Goal: Task Accomplishment & Management: Use online tool/utility

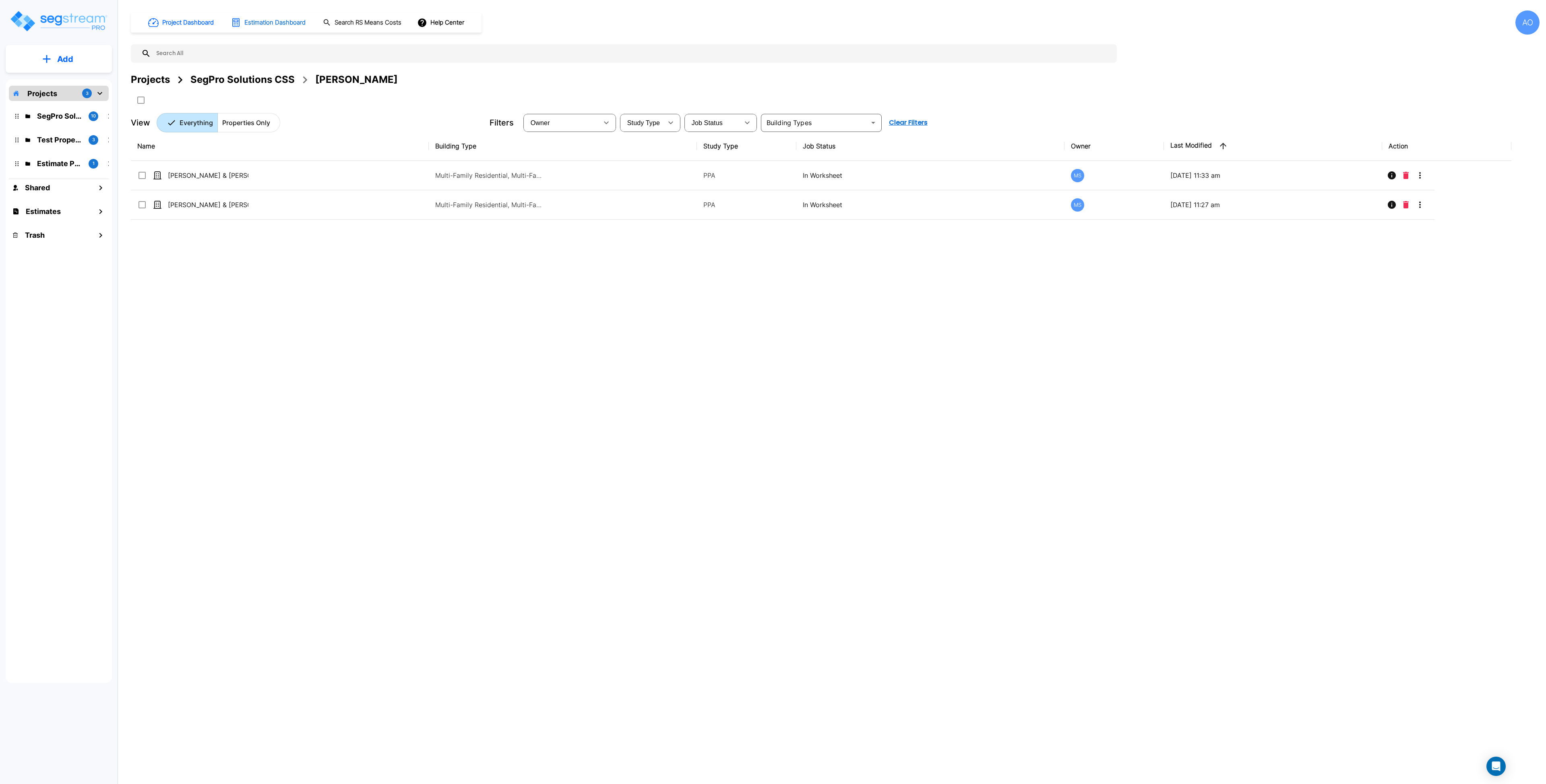
click at [271, 26] on h1 "Estimation Dashboard" at bounding box center [275, 22] width 61 height 9
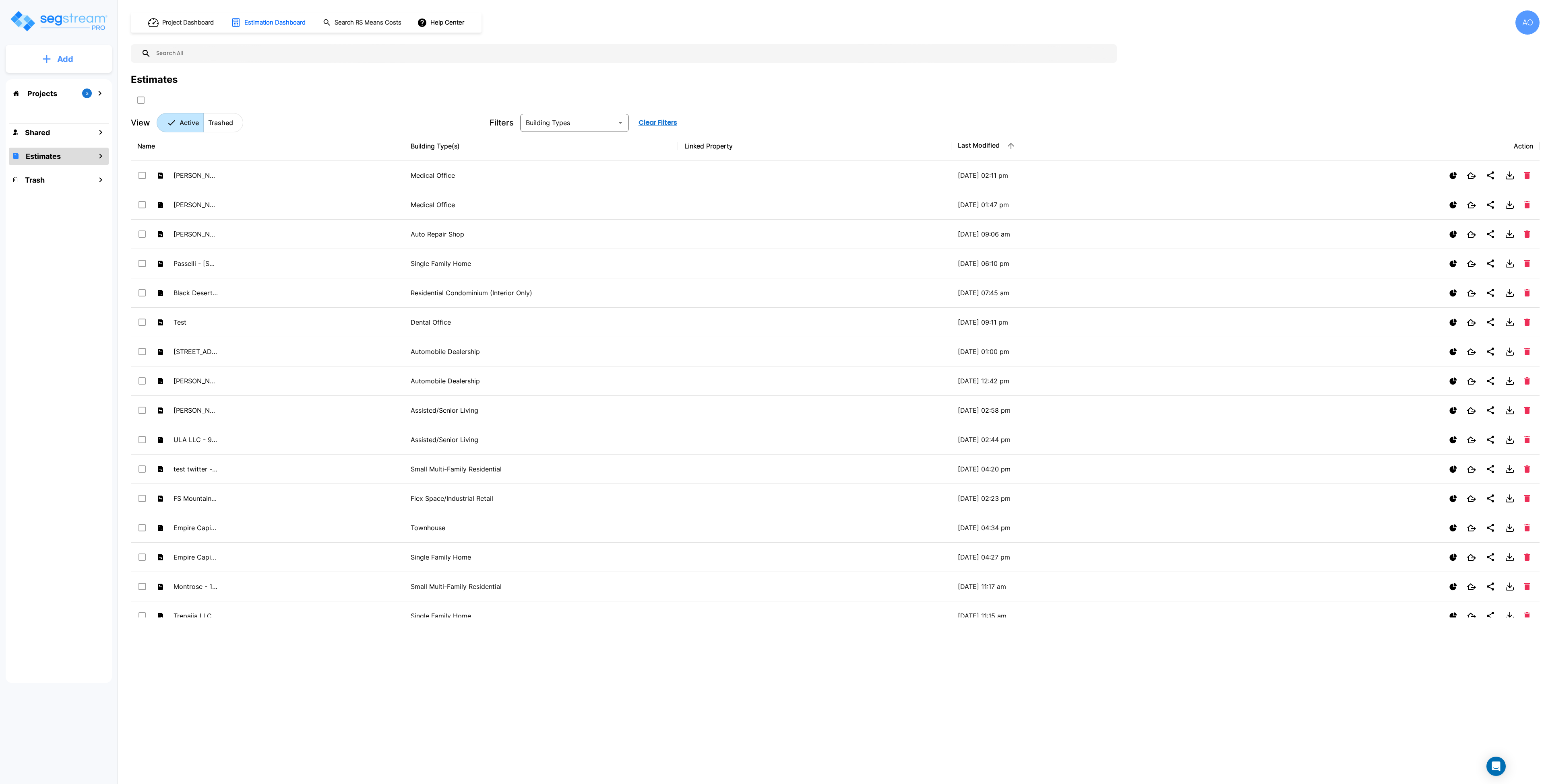
click at [57, 61] on p "Add" at bounding box center [65, 59] width 16 height 12
click at [67, 124] on p "Add Estimate" at bounding box center [64, 127] width 41 height 10
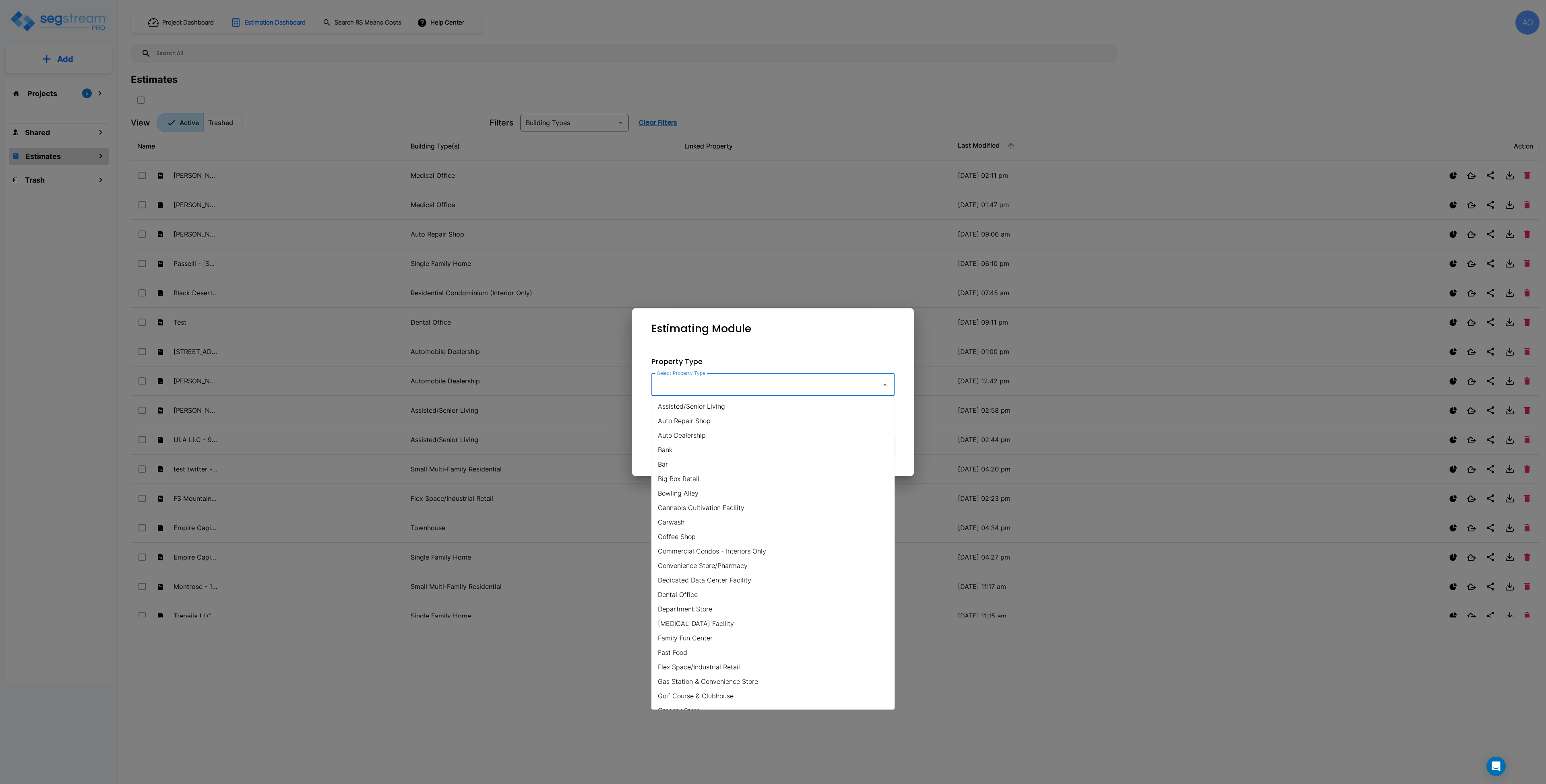
click at [733, 388] on input "Select Property Type" at bounding box center [764, 385] width 218 height 15
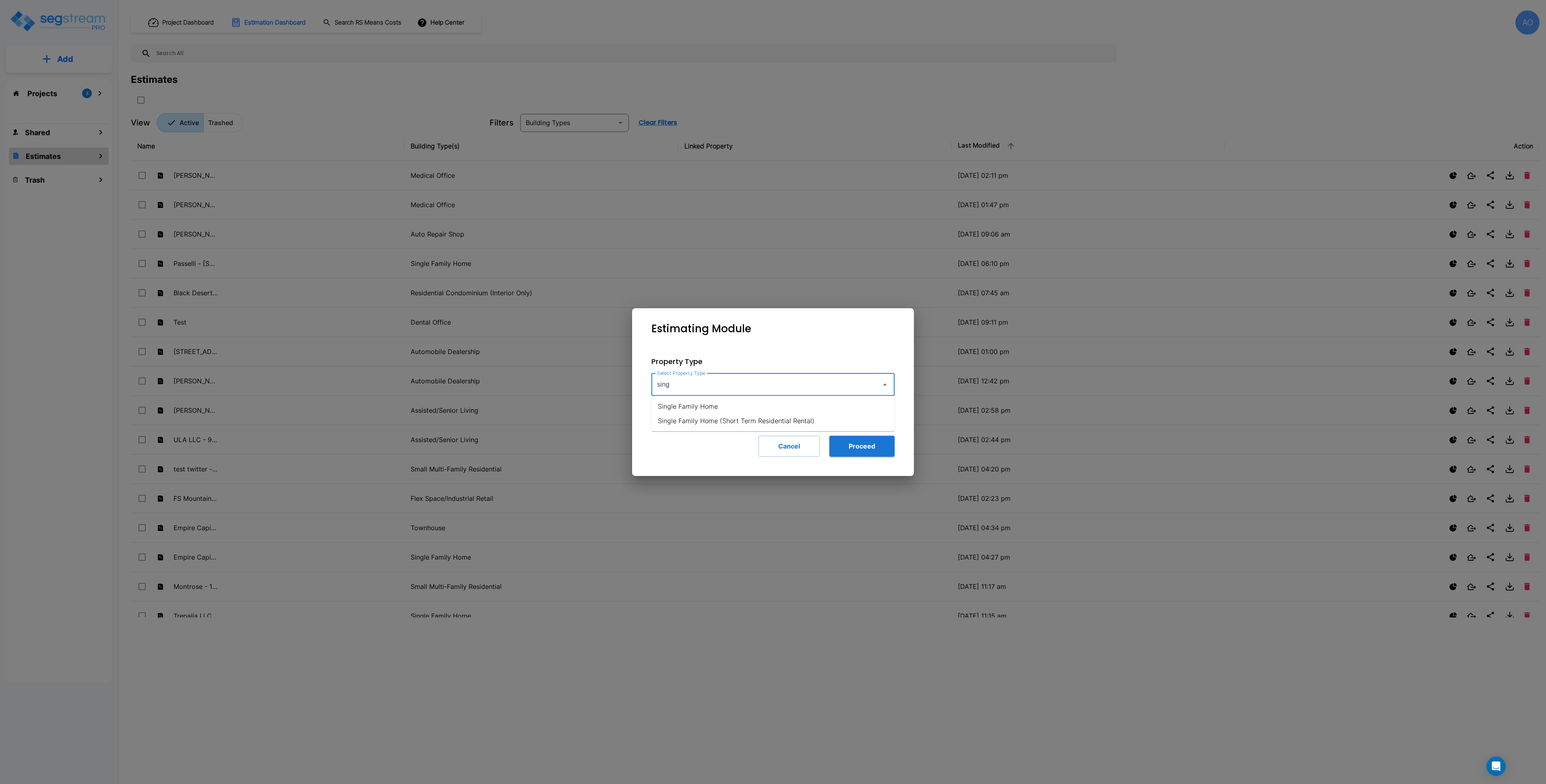
click at [724, 408] on li "Single Family Home" at bounding box center [772, 406] width 243 height 14
type input "Single Family Home"
click at [871, 448] on button "Proceed" at bounding box center [862, 446] width 65 height 21
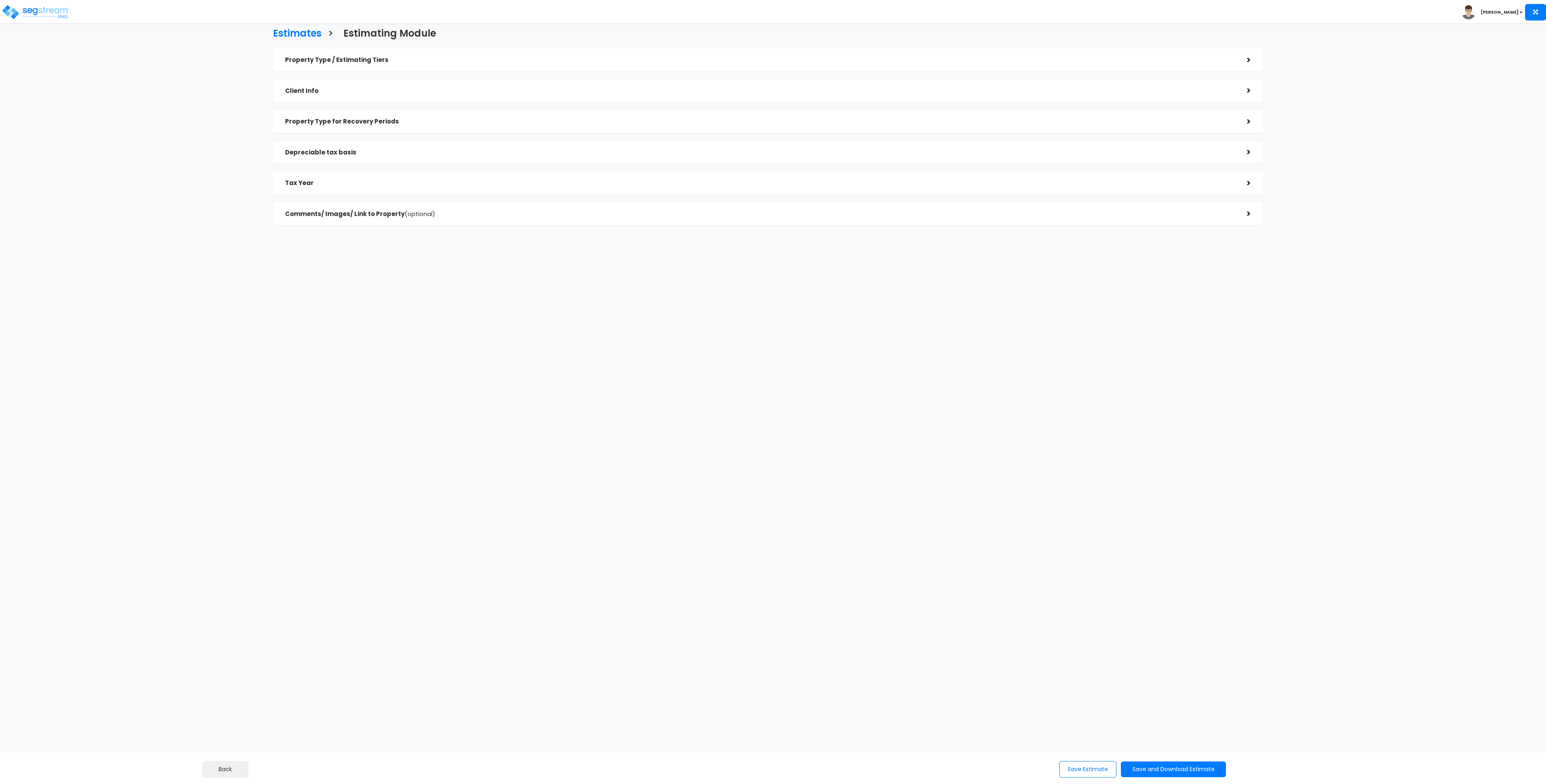
checkbox input "true"
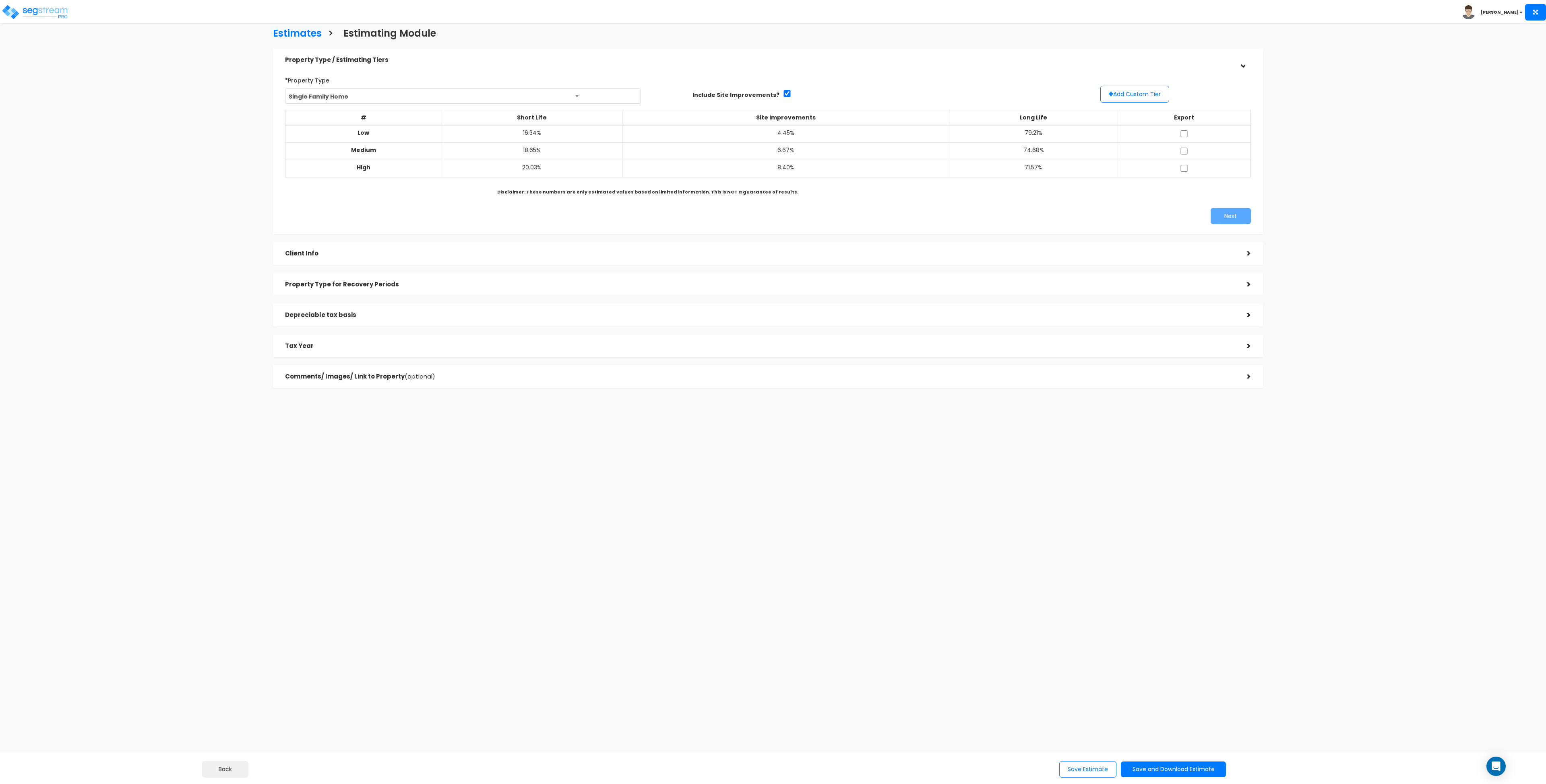
click at [587, 446] on div "Estimates > Estimating Module Property Type / Estimating Tiers > *Property Type…" at bounding box center [768, 210] width 1278 height 656
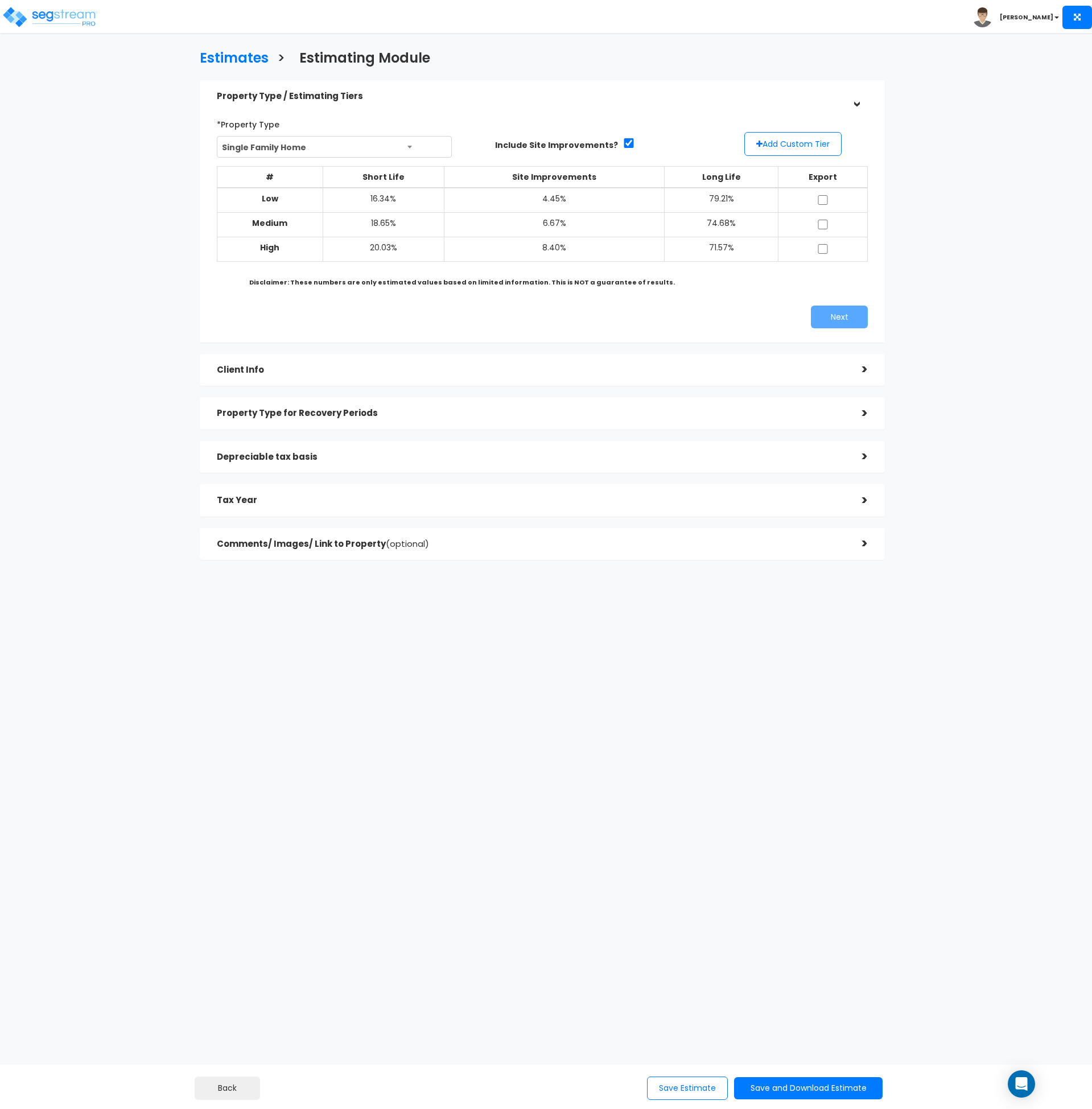
click at [881, 674] on html "Toggle navigation [PERSON_NAME]" at bounding box center [546, 337] width 1092 height 674
click at [496, 674] on html "Toggle navigation [PERSON_NAME]" at bounding box center [546, 337] width 1092 height 674
click at [755, 148] on button "Add Custom Tier" at bounding box center [792, 144] width 98 height 24
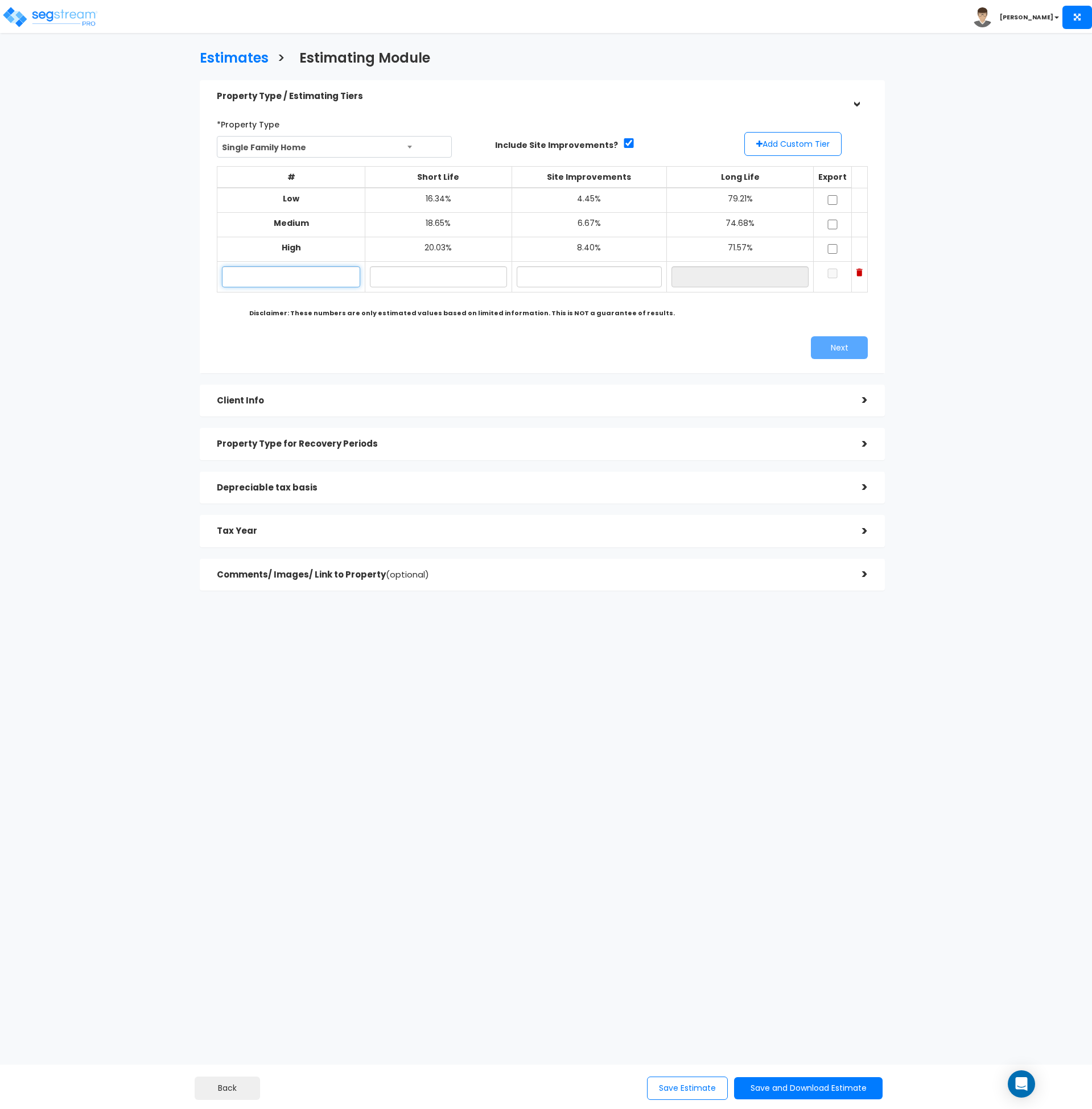
click at [279, 277] on input "text" at bounding box center [291, 277] width 138 height 21
click at [300, 280] on input "text" at bounding box center [291, 277] width 138 height 21
paste input "[STREET_ADDRESS]"
type input "[STREET_ADDRESS]"
click at [417, 279] on input "text" at bounding box center [438, 277] width 137 height 21
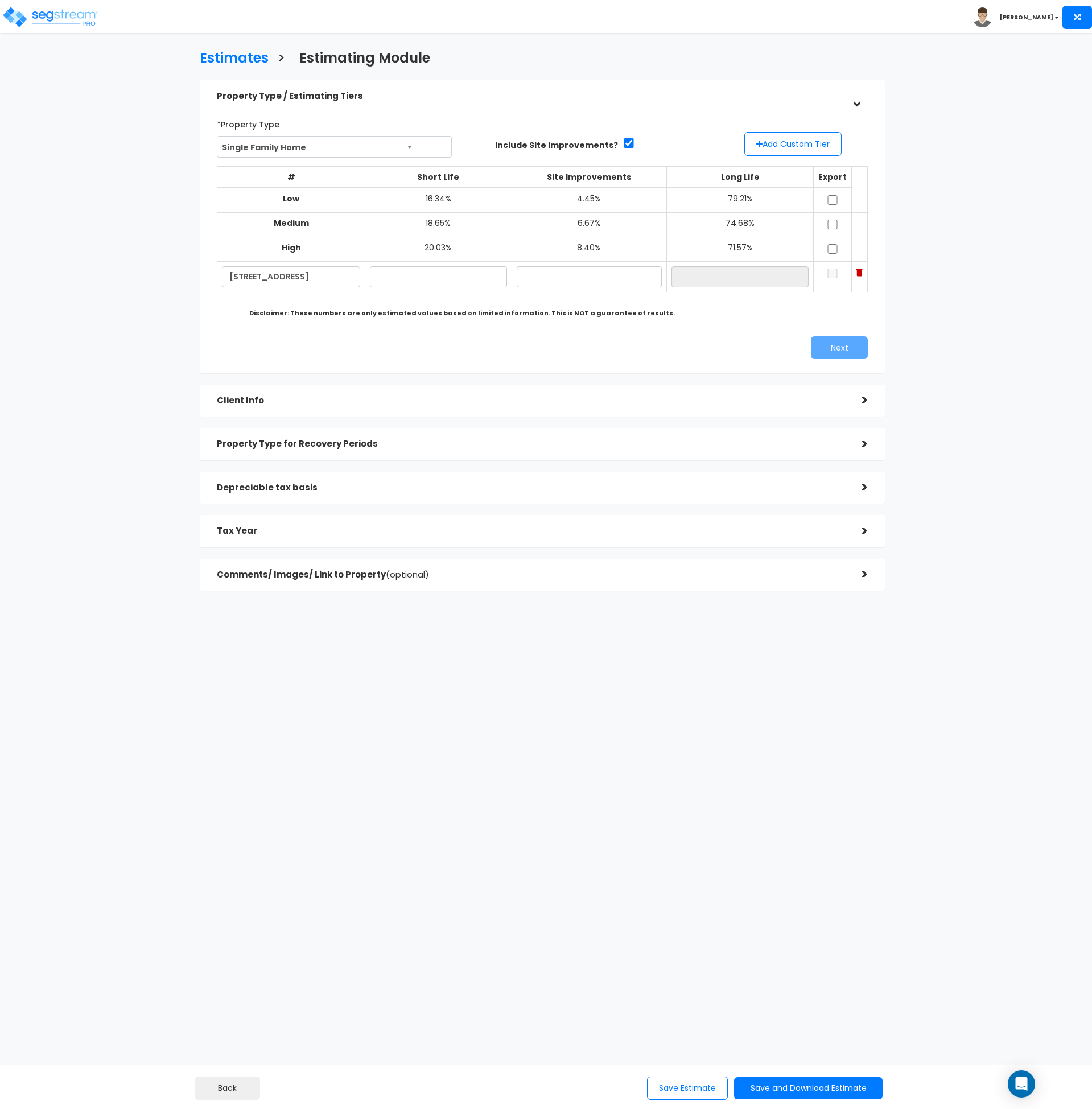
click at [490, 704] on html "Toggle navigation [PERSON_NAME]" at bounding box center [546, 352] width 1092 height 704
click at [432, 280] on input "text" at bounding box center [438, 277] width 137 height 21
click at [1022, 1080] on icon "Open Intercom Messenger" at bounding box center [1021, 1084] width 13 height 14
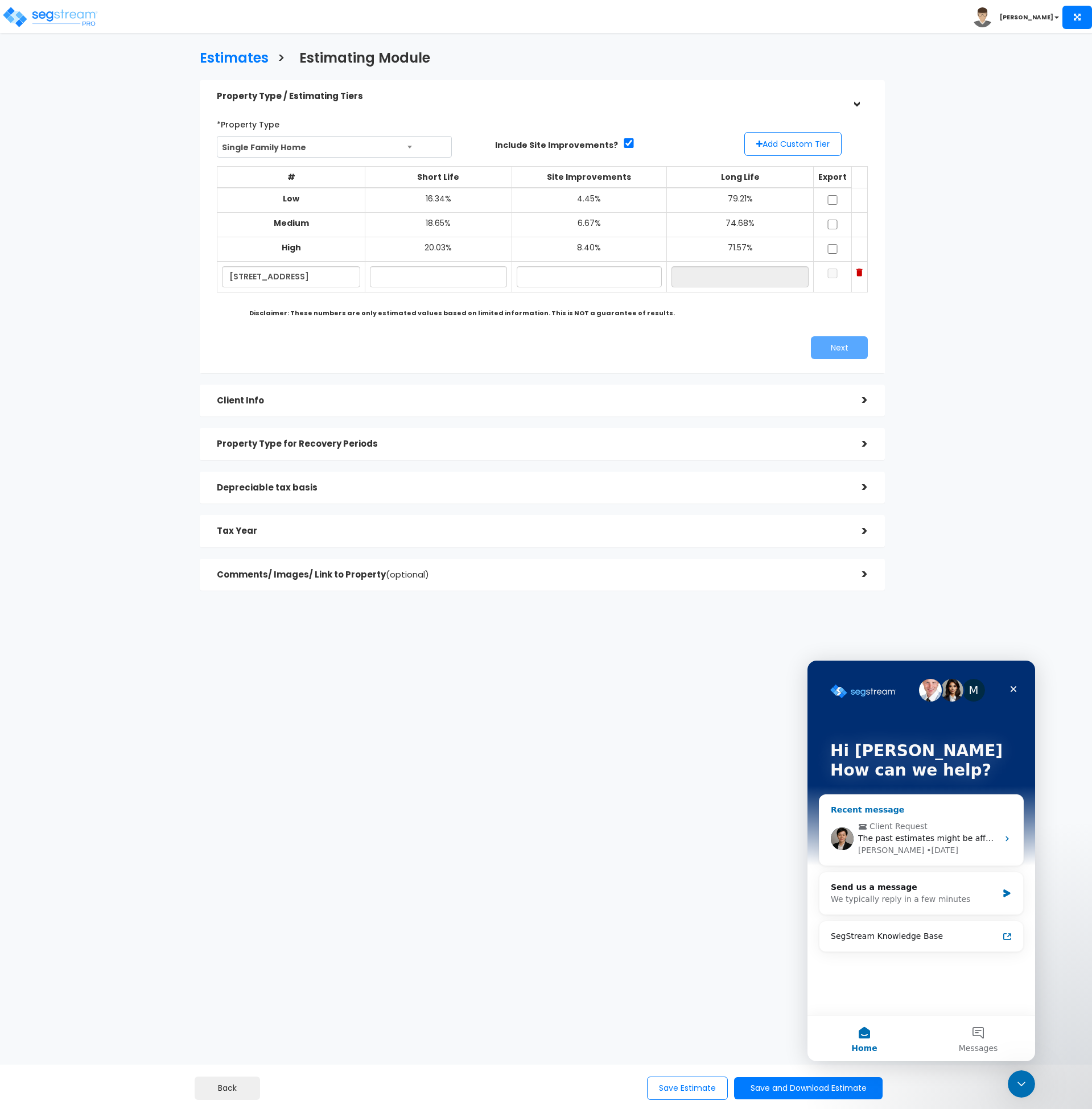
click at [898, 832] on div "The past estimates might be affected but not on all estimates. This issue was i…" at bounding box center [928, 838] width 140 height 12
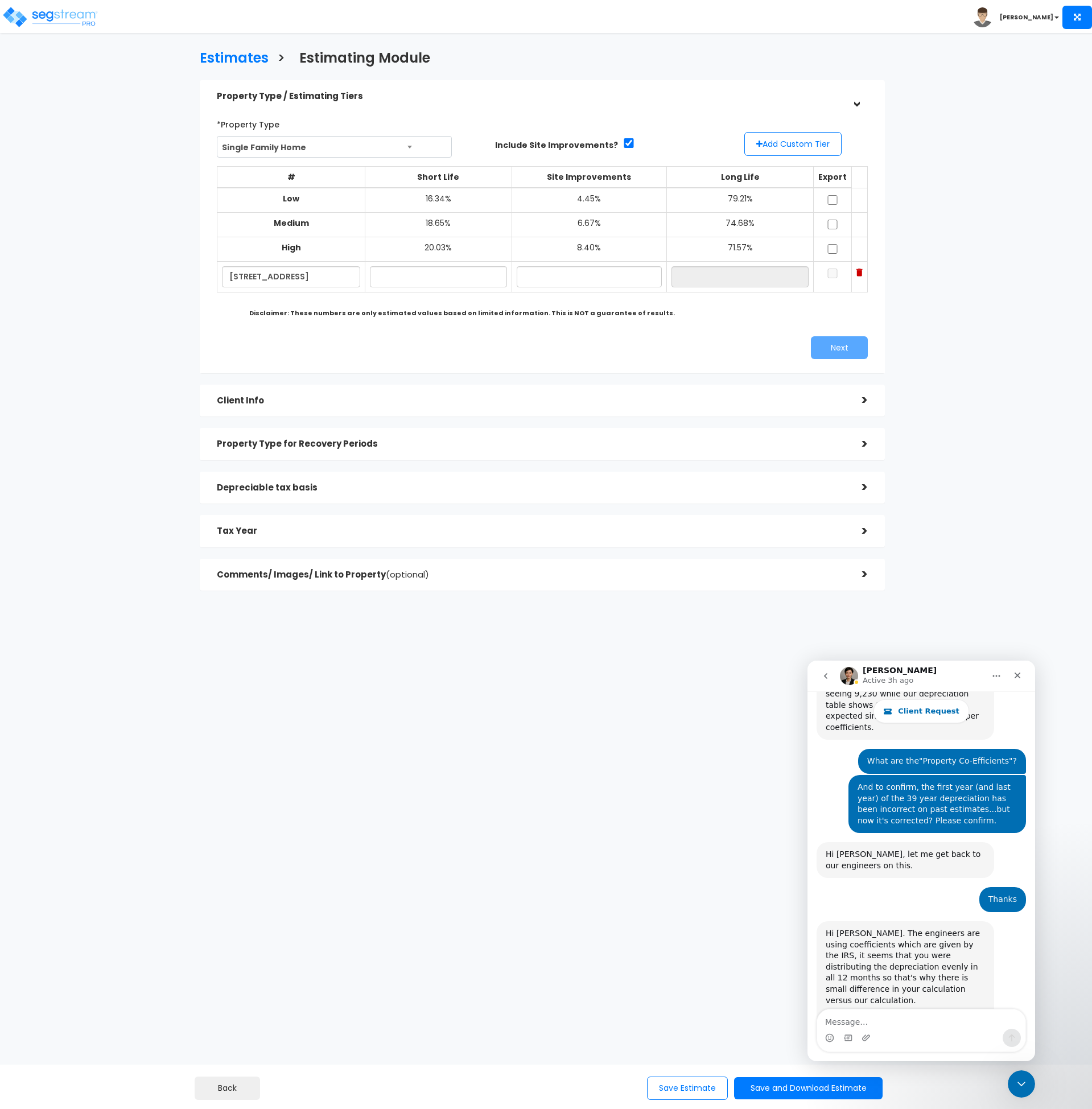
scroll to position [3950, 0]
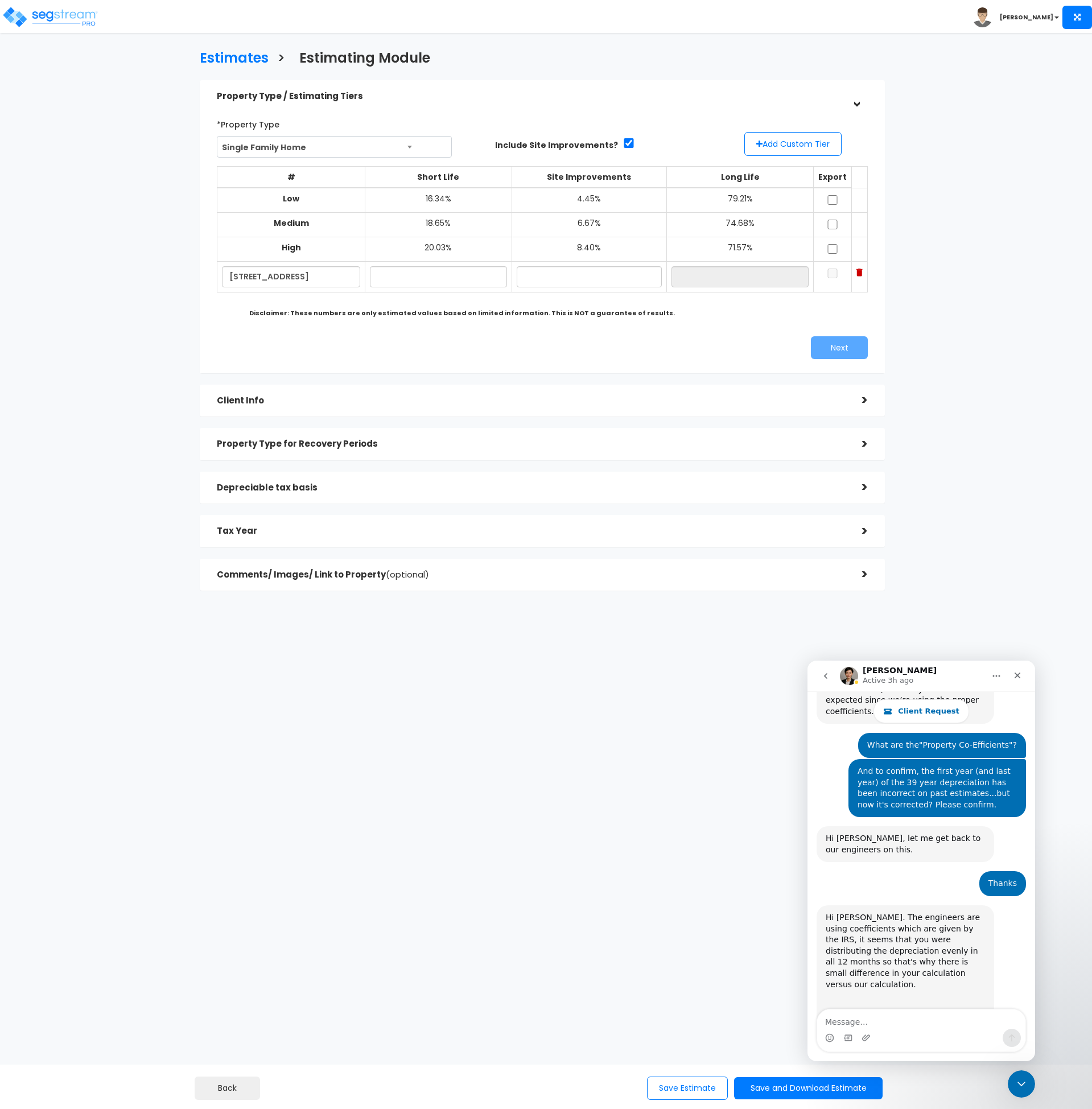
click at [893, 1023] on textarea "Message…" at bounding box center [921, 1019] width 209 height 20
type textarea "Thanks."
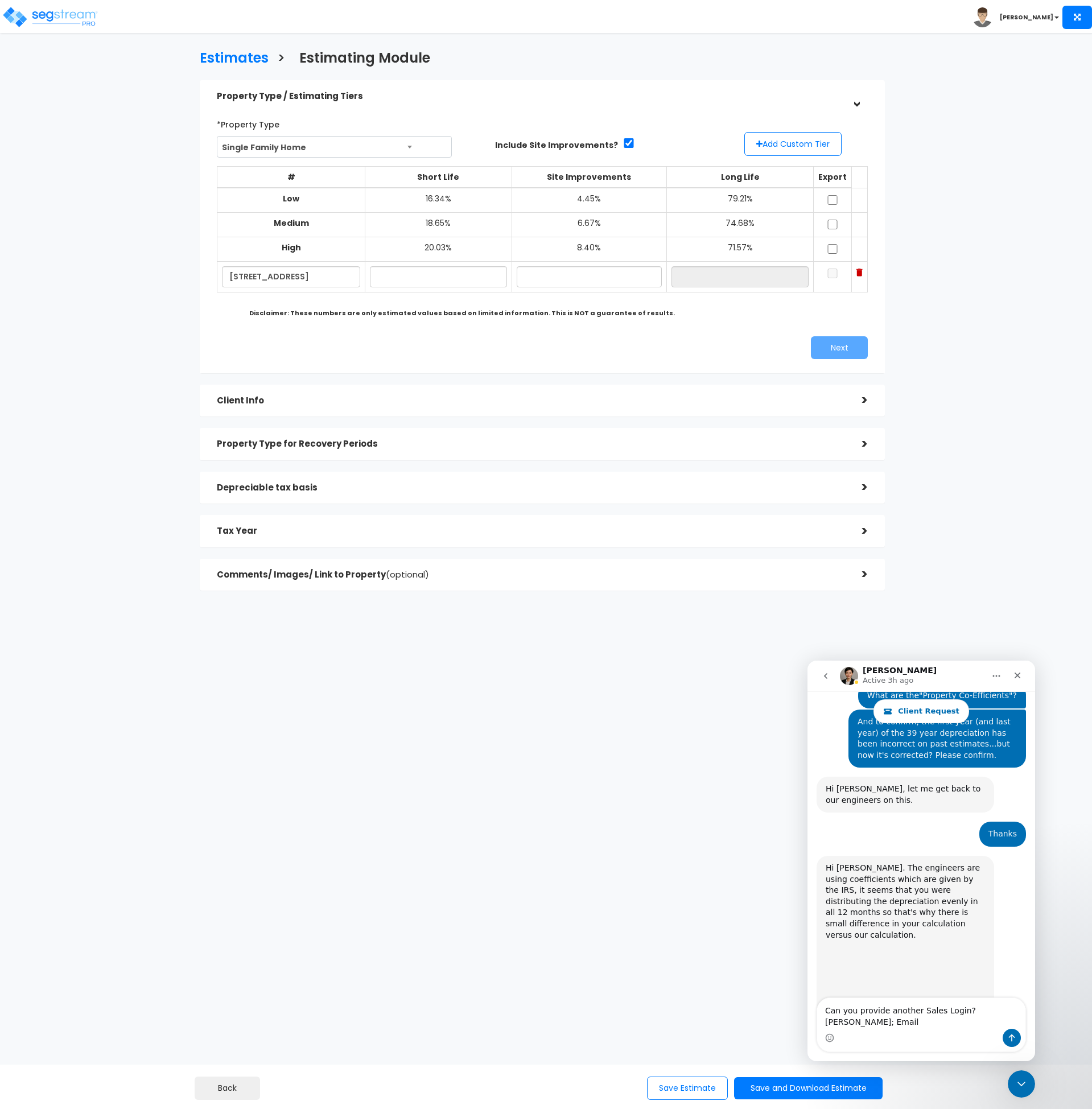
scroll to position [4011, 0]
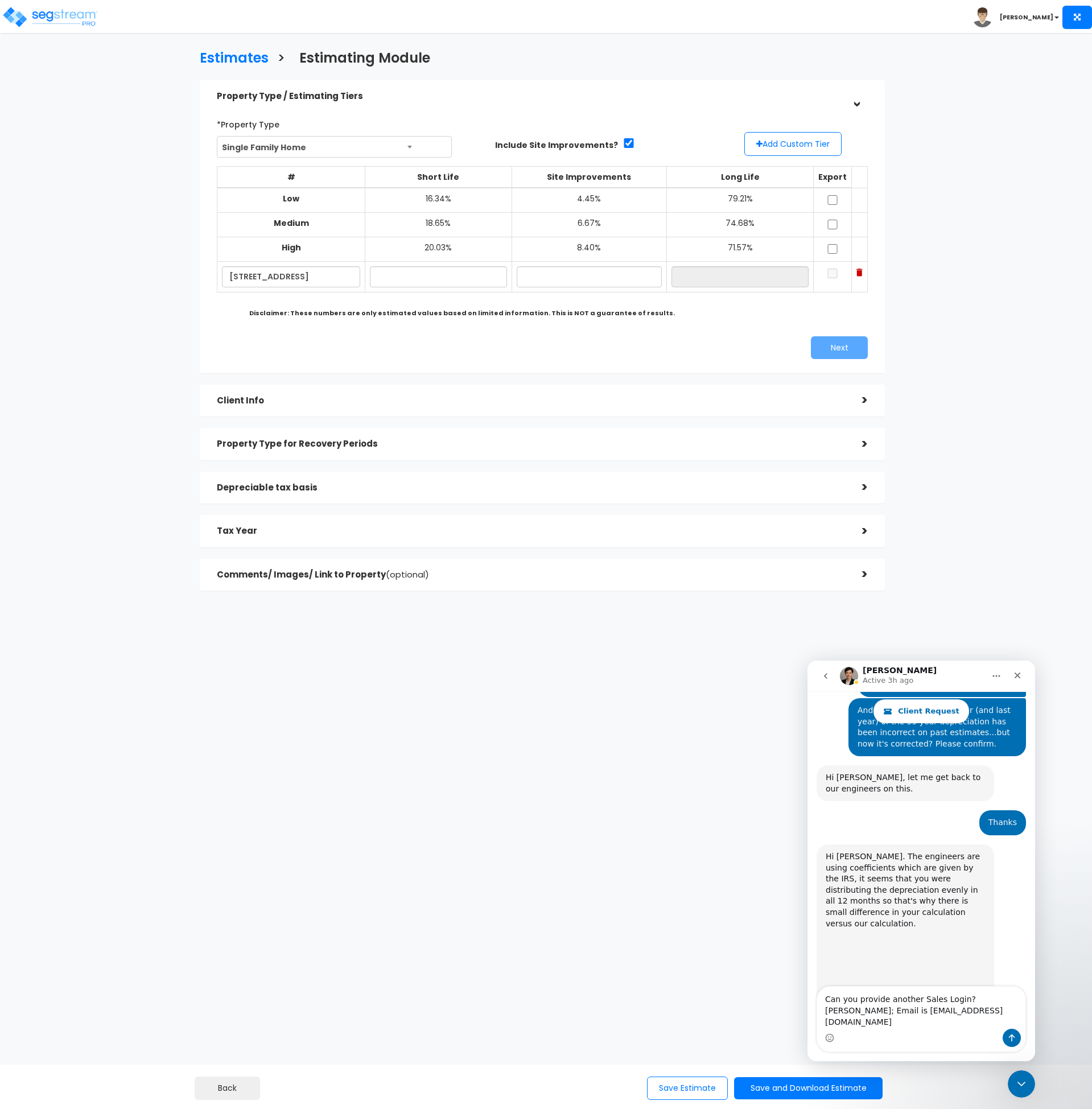
type textarea "Can you provide another Sales Login? [PERSON_NAME]; Email is [EMAIL_ADDRESS][DO…"
click at [1014, 1039] on icon "Send a message…" at bounding box center [1011, 1038] width 9 height 9
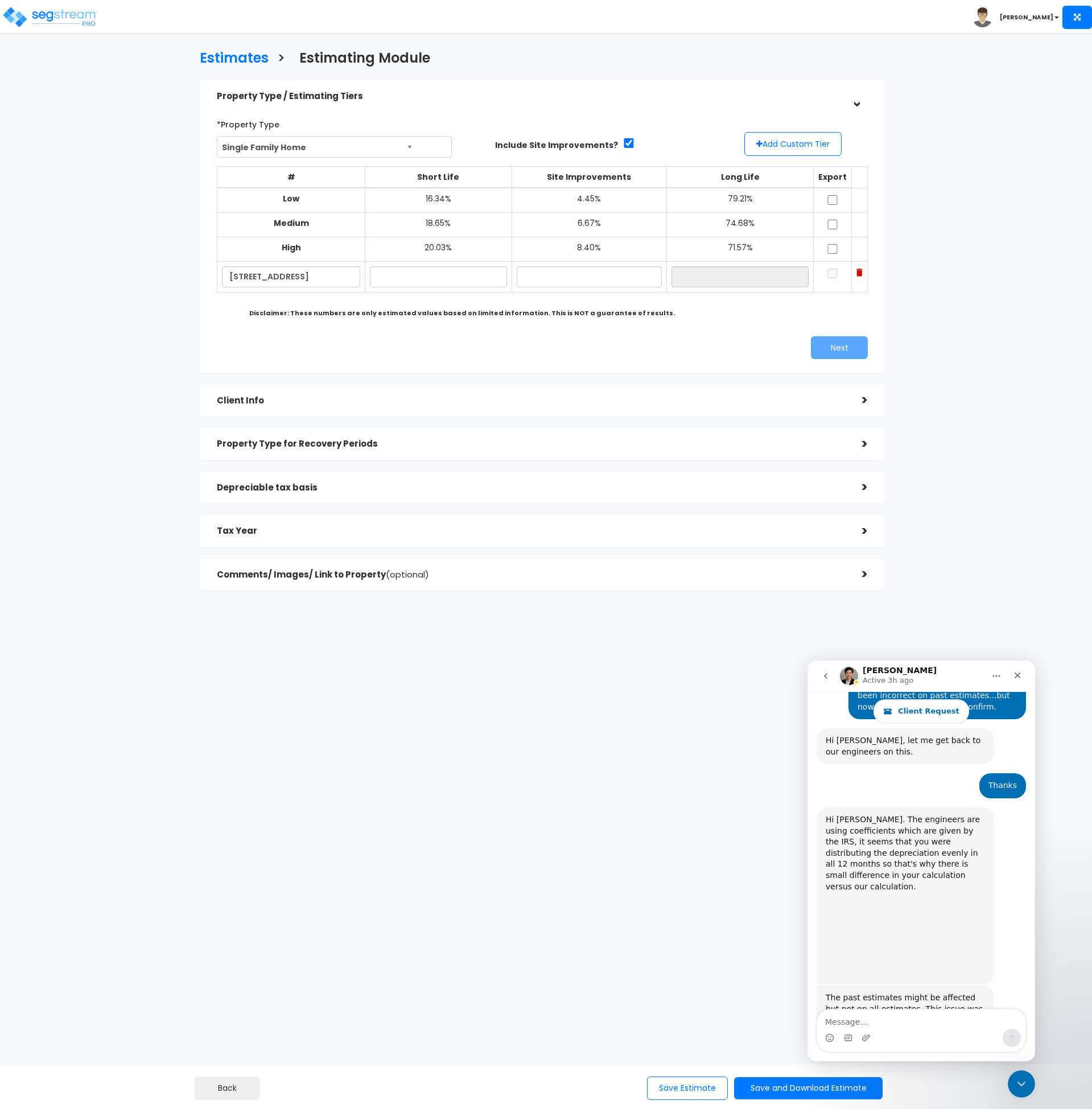
click at [549, 704] on html "Toggle navigation [PERSON_NAME]" at bounding box center [546, 352] width 1092 height 704
click at [397, 276] on input "text" at bounding box center [438, 277] width 137 height 21
click at [484, 704] on html "Toggle navigation [PERSON_NAME]" at bounding box center [546, 352] width 1092 height 704
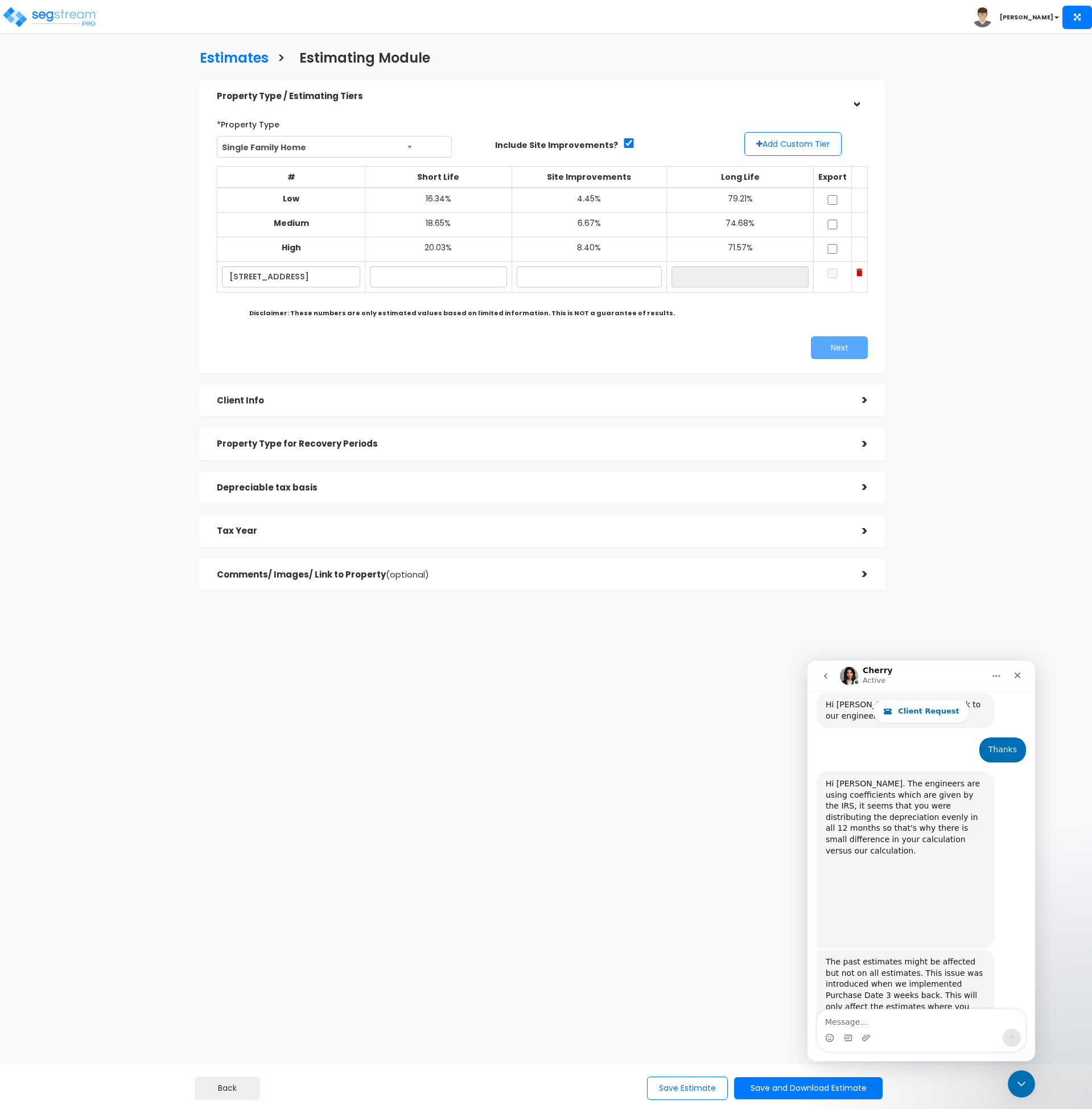
scroll to position [4092, 0]
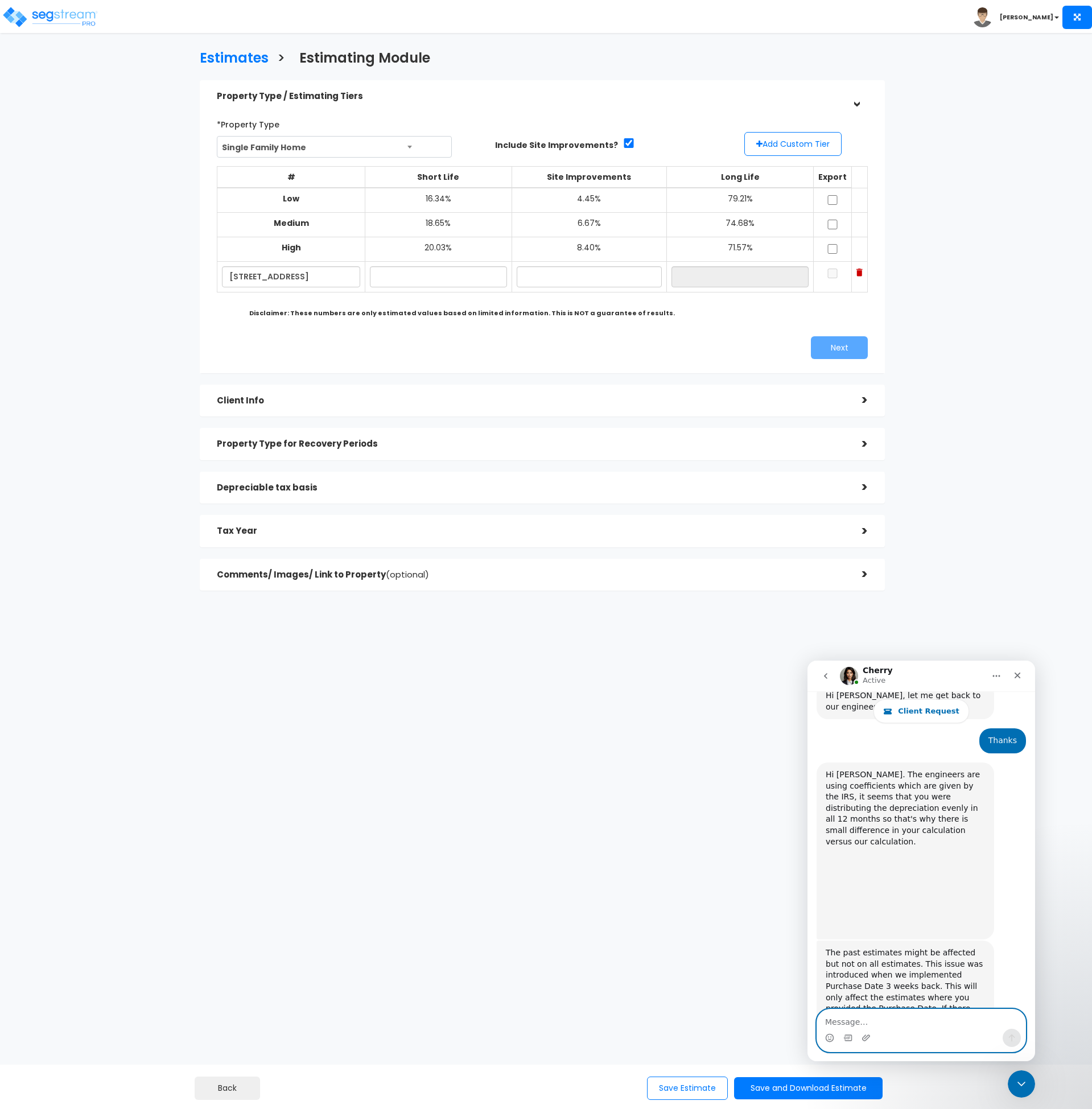
click at [951, 1027] on textarea "Message…" at bounding box center [921, 1019] width 209 height 20
type textarea "Thanks"
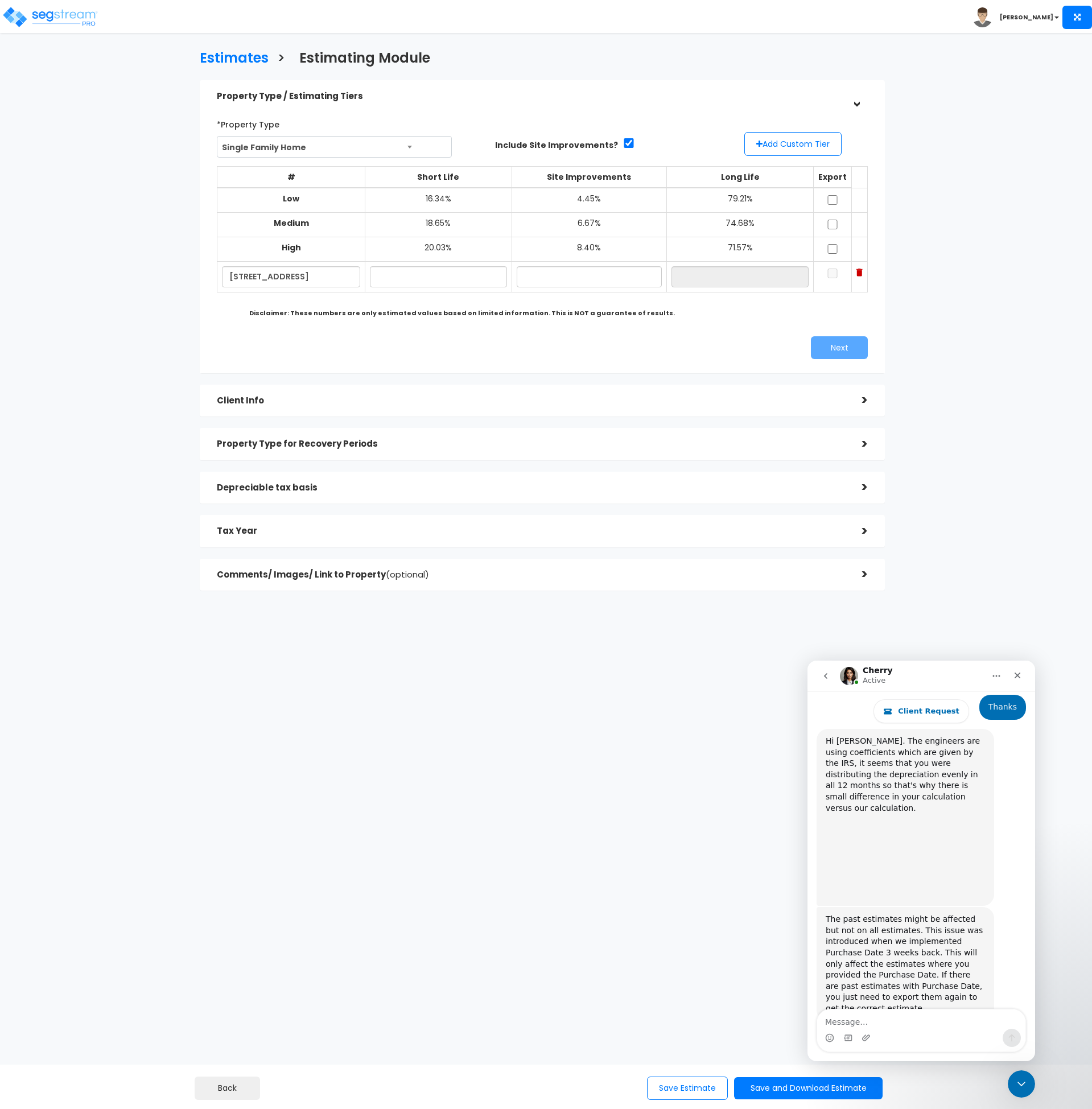
click at [401, 646] on div "Estimates > Estimating Module Property Type / Estimating Tiers > *Property Type…" at bounding box center [542, 323] width 896 height 762
click at [409, 282] on input "text" at bounding box center [438, 277] width 137 height 21
click at [423, 277] on input "text" at bounding box center [438, 277] width 137 height 21
